Goal: Entertainment & Leisure: Consume media (video, audio)

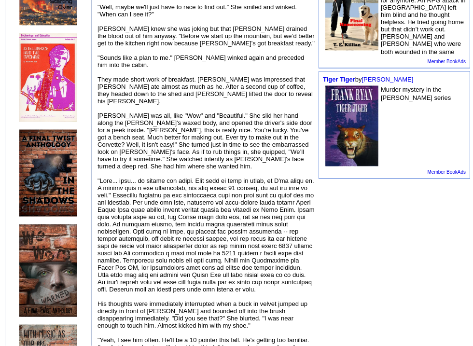
scroll to position [471, 0]
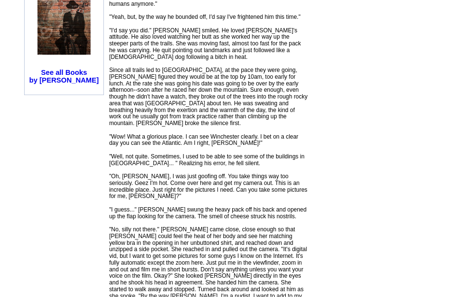
scroll to position [826, 0]
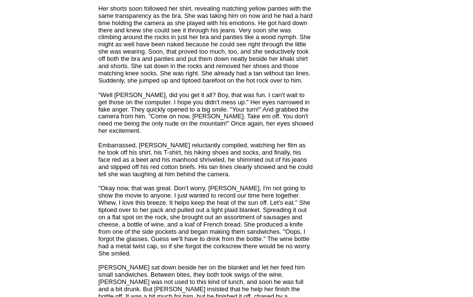
scroll to position [1254, 0]
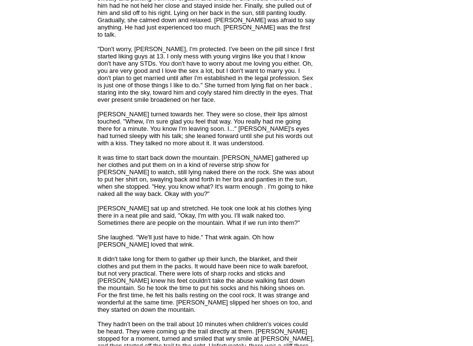
scroll to position [1737, 0]
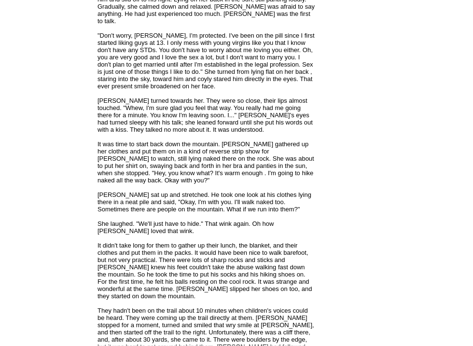
click at [32, 184] on td "[PERSON_NAME] Follow Me · Contact Me · Success story · Books · Articles · Poetr…" at bounding box center [48, 236] width 94 height 3781
click at [37, 184] on td "[PERSON_NAME] Follow Me · Contact Me · Success story · Books · Articles · Poetr…" at bounding box center [48, 236] width 94 height 3781
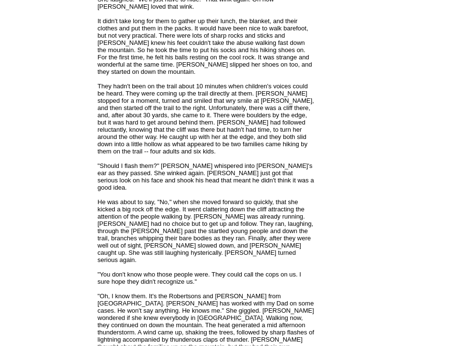
scroll to position [1962, 0]
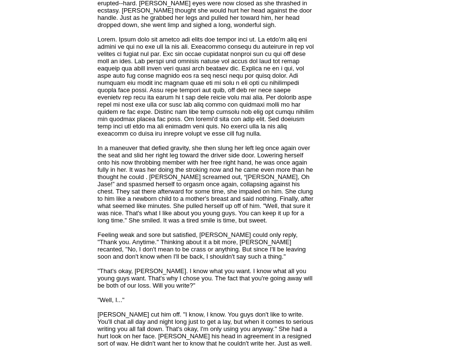
scroll to position [2588, 0]
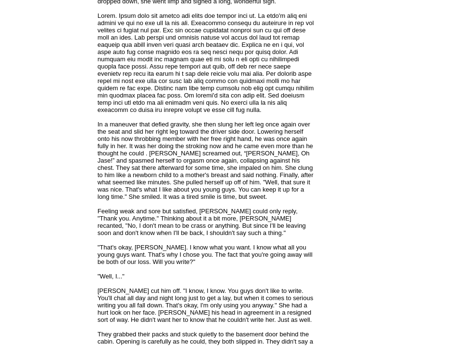
scroll to position [2611, 0]
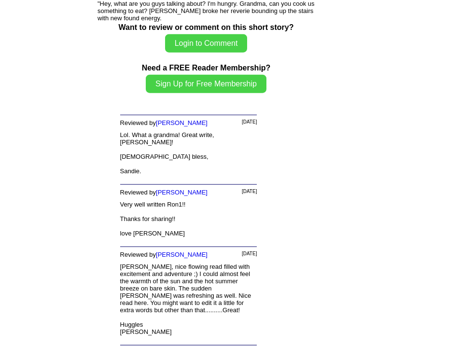
scroll to position [3390, 0]
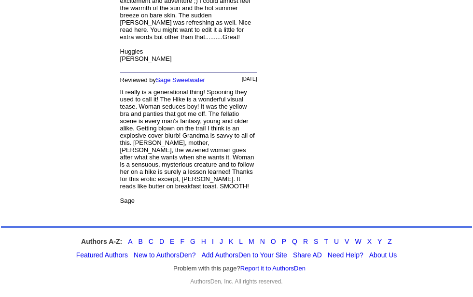
scroll to position [3708, 0]
